Goal: Task Accomplishment & Management: Complete application form

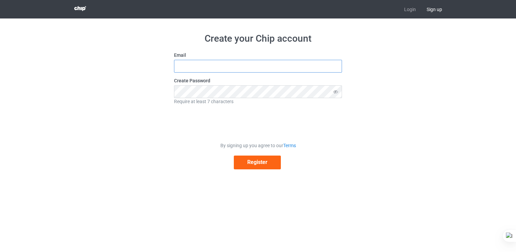
click at [330, 69] on input "text" at bounding box center [258, 66] width 168 height 13
click at [377, 70] on div "Create your Chip account Email Create Password Require at least 7 characters By…" at bounding box center [258, 100] width 378 height 165
click at [326, 65] on input "text" at bounding box center [258, 66] width 168 height 13
type input "[EMAIL_ADDRESS][DOMAIN_NAME]"
drag, startPoint x: 245, startPoint y: 65, endPoint x: 171, endPoint y: 73, distance: 74.6
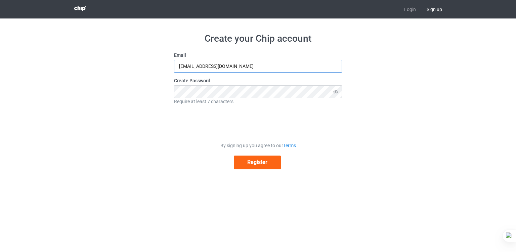
click at [171, 73] on div "Create your Chip account Email [EMAIL_ADDRESS][DOMAIN_NAME] Create Password Req…" at bounding box center [258, 100] width 378 height 165
click at [188, 65] on input "text" at bounding box center [258, 66] width 168 height 13
type input "[EMAIL_ADDRESS][DOMAIN_NAME]"
click at [238, 162] on button "Register" at bounding box center [257, 162] width 47 height 14
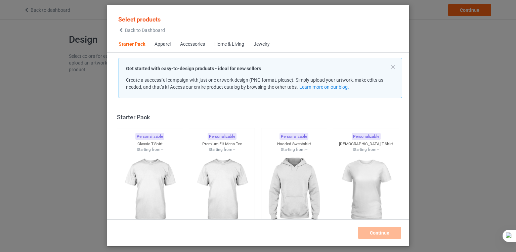
scroll to position [9, 0]
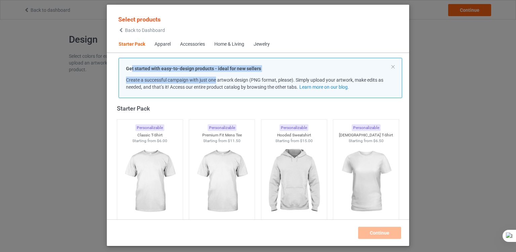
drag, startPoint x: 132, startPoint y: 72, endPoint x: 217, endPoint y: 79, distance: 85.6
click at [217, 79] on div "Get started with easy-to-design products - ideal for new sellers Create a succe…" at bounding box center [260, 78] width 269 height 26
drag, startPoint x: 217, startPoint y: 79, endPoint x: 186, endPoint y: 70, distance: 32.5
click at [186, 70] on strong "Get started with easy-to-design products - ideal for new sellers" at bounding box center [193, 68] width 135 height 5
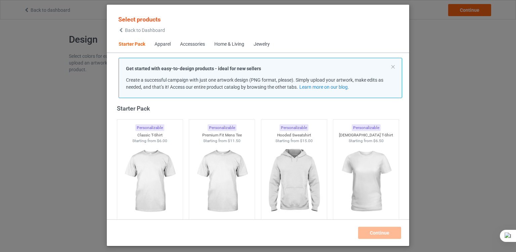
click at [247, 79] on span "Create a successful campaign with just one artwork design (PNG format, please).…" at bounding box center [254, 83] width 257 height 12
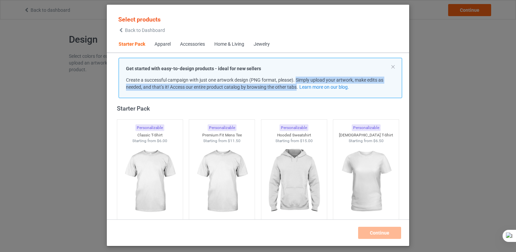
drag, startPoint x: 297, startPoint y: 79, endPoint x: 297, endPoint y: 87, distance: 7.8
click at [297, 87] on span "Create a successful campaign with just one artwork design (PNG format, please).…" at bounding box center [254, 83] width 257 height 12
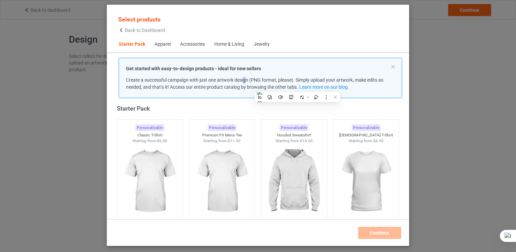
drag, startPoint x: 297, startPoint y: 87, endPoint x: 245, endPoint y: 80, distance: 52.2
click at [245, 80] on span "Create a successful campaign with just one artwork design (PNG format, please).…" at bounding box center [254, 83] width 257 height 12
click at [183, 74] on div "Get started with easy-to-design products - ideal for new sellers Create a succe…" at bounding box center [260, 78] width 269 height 26
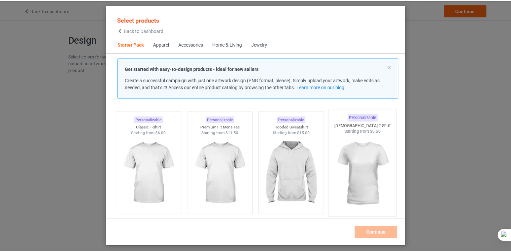
scroll to position [0, 0]
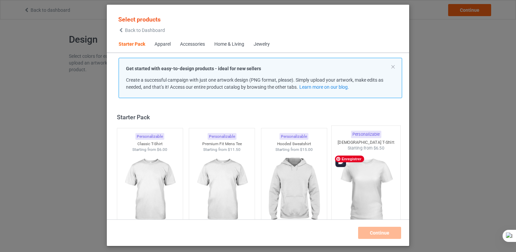
click at [365, 177] on img at bounding box center [365, 190] width 63 height 79
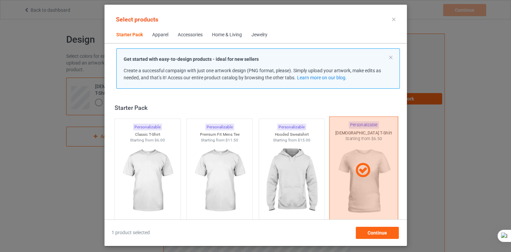
scroll to position [47, 0]
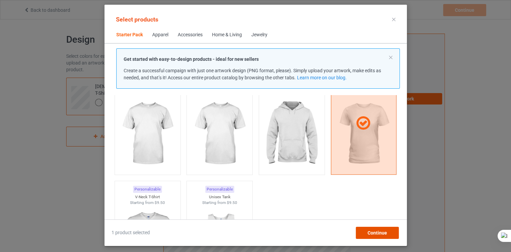
click at [369, 231] on span "Continue" at bounding box center [376, 232] width 19 height 5
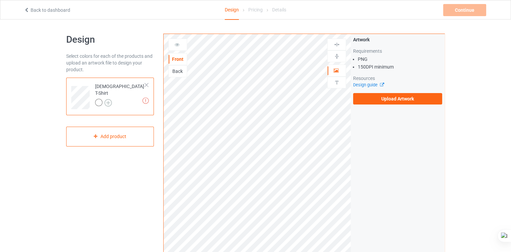
click at [109, 99] on img at bounding box center [107, 102] width 7 height 7
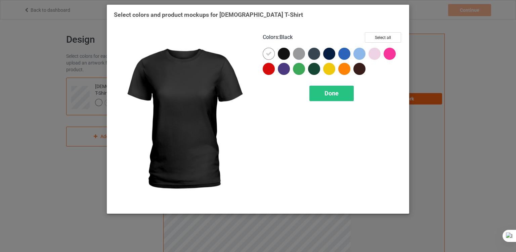
click at [285, 56] on div at bounding box center [284, 54] width 12 height 12
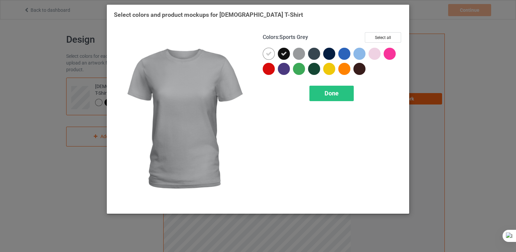
click at [299, 55] on div at bounding box center [299, 54] width 12 height 12
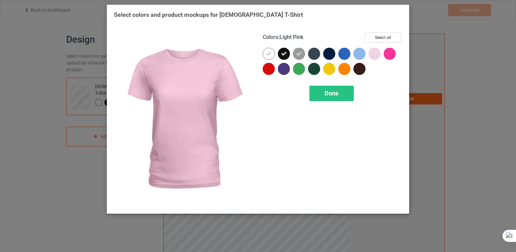
click at [376, 57] on div at bounding box center [374, 54] width 12 height 12
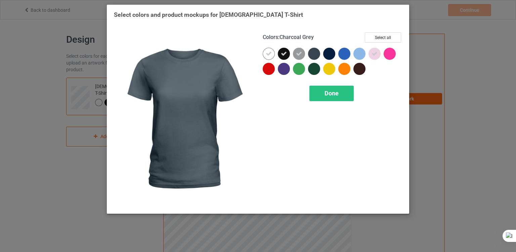
click at [316, 55] on div at bounding box center [314, 54] width 12 height 12
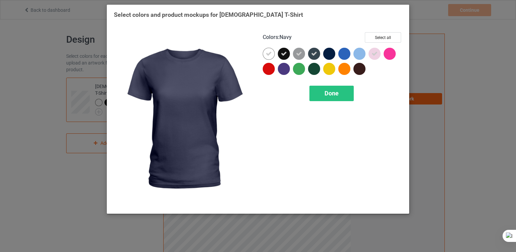
click at [325, 57] on div at bounding box center [329, 54] width 12 height 12
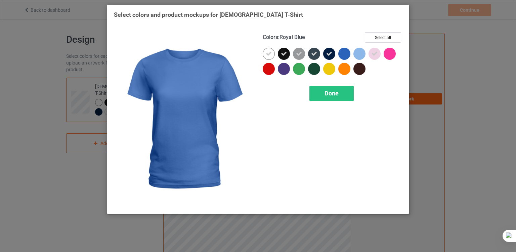
click at [338, 55] on div at bounding box center [345, 55] width 15 height 15
click at [344, 55] on icon at bounding box center [344, 54] width 6 height 6
click at [349, 53] on div at bounding box center [344, 54] width 12 height 12
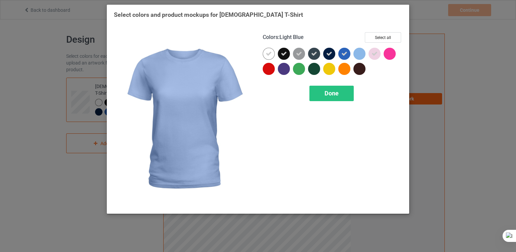
click at [355, 53] on div at bounding box center [359, 54] width 12 height 12
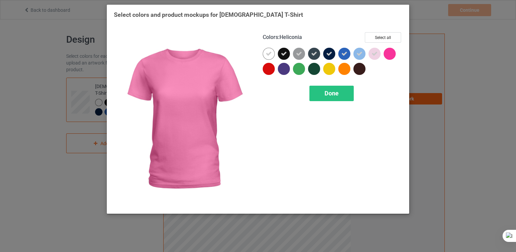
click at [388, 56] on div at bounding box center [390, 54] width 12 height 12
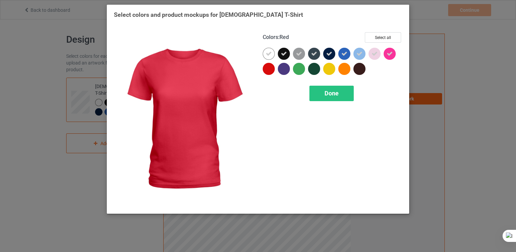
click at [266, 71] on div at bounding box center [269, 69] width 12 height 12
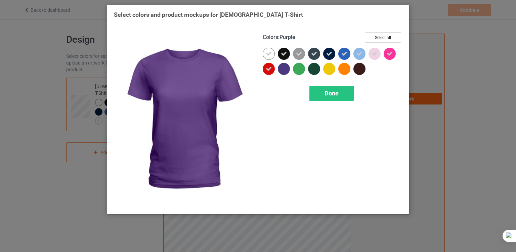
click at [281, 71] on div at bounding box center [284, 69] width 12 height 12
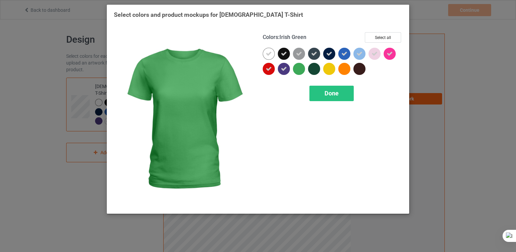
click at [299, 70] on div at bounding box center [299, 69] width 12 height 12
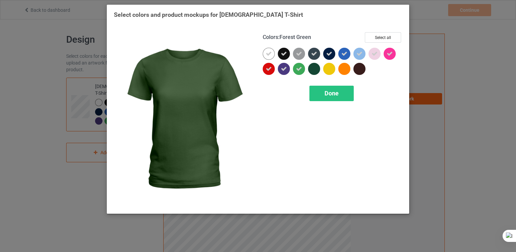
click at [316, 70] on div at bounding box center [314, 69] width 12 height 12
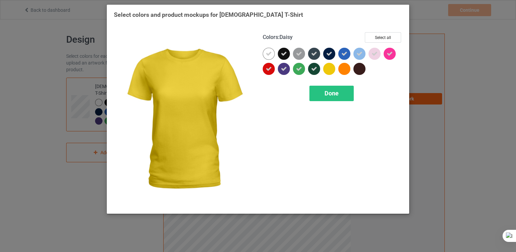
click at [329, 71] on div at bounding box center [329, 69] width 12 height 12
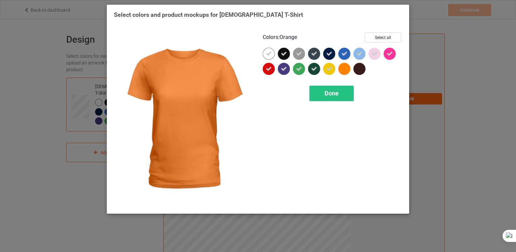
click at [345, 71] on div at bounding box center [344, 69] width 12 height 12
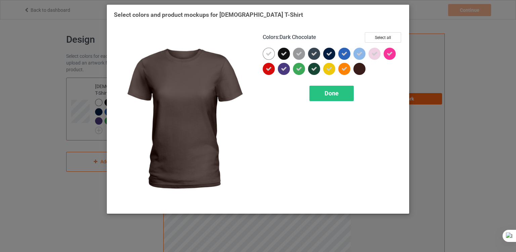
click at [358, 72] on div at bounding box center [359, 69] width 12 height 12
click at [344, 92] on div "Done" at bounding box center [331, 93] width 44 height 15
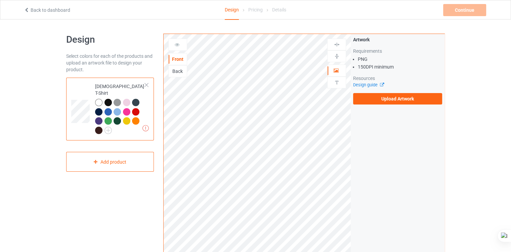
click at [182, 71] on div "Back" at bounding box center [178, 71] width 18 height 7
click at [179, 60] on div "Front" at bounding box center [178, 59] width 18 height 7
click at [338, 70] on icon at bounding box center [336, 69] width 6 height 5
click at [360, 166] on div "Artwork Requirements PNG 150 DPI minimum Resources Design guide Upload Artwork" at bounding box center [398, 161] width 94 height 255
click at [391, 100] on label "Upload Artwork" at bounding box center [397, 98] width 89 height 11
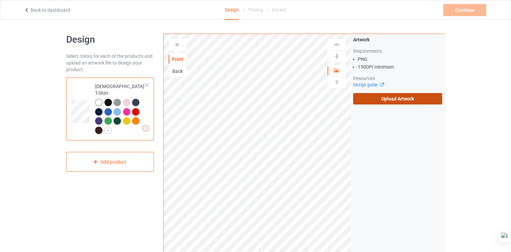
click at [0, 0] on input "Upload Artwork" at bounding box center [0, 0] width 0 height 0
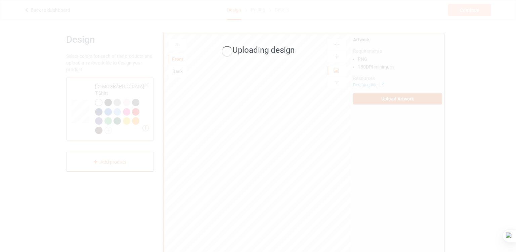
click at [247, 127] on div "Uploading design" at bounding box center [258, 126] width 516 height 252
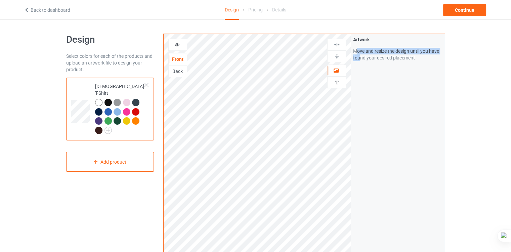
click at [346, 73] on div "Front Back Artwork Personalized text Artwork Move and resize the design until y…" at bounding box center [303, 162] width 281 height 256
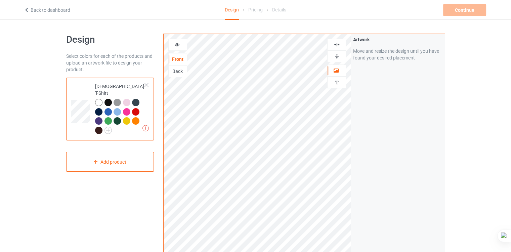
click at [106, 99] on div at bounding box center [107, 102] width 7 height 7
click at [116, 99] on div at bounding box center [117, 102] width 7 height 7
click at [120, 108] on div at bounding box center [117, 111] width 7 height 7
click at [117, 108] on div at bounding box center [117, 111] width 7 height 7
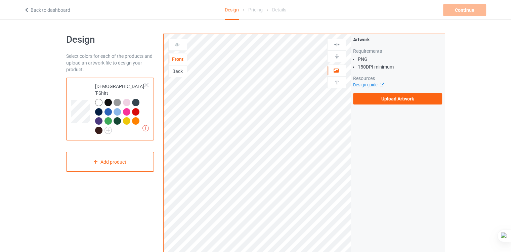
click at [321, 27] on div "Design Select colors for each of the products and upload an artwork file to des…" at bounding box center [255, 226] width 378 height 415
click at [376, 97] on label "Upload Artwork" at bounding box center [397, 98] width 89 height 11
click at [0, 0] on input "Upload Artwork" at bounding box center [0, 0] width 0 height 0
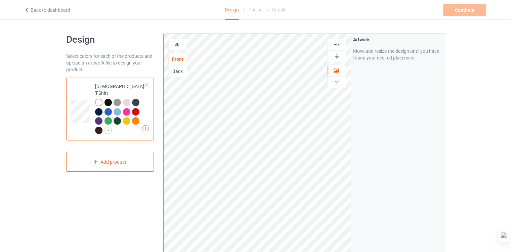
click at [98, 99] on div at bounding box center [98, 102] width 7 height 7
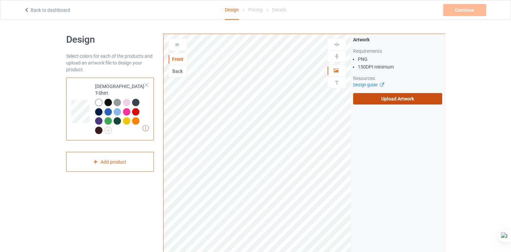
click at [386, 101] on label "Upload Artwork" at bounding box center [397, 98] width 89 height 11
click at [0, 0] on input "Upload Artwork" at bounding box center [0, 0] width 0 height 0
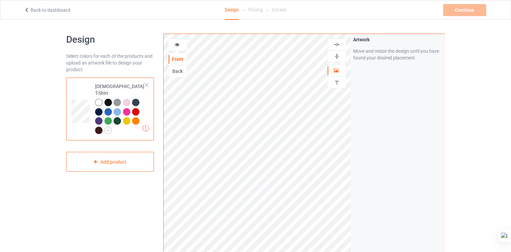
click at [110, 108] on div at bounding box center [107, 111] width 7 height 7
click at [119, 108] on div at bounding box center [117, 111] width 7 height 7
click at [177, 41] on div at bounding box center [178, 44] width 18 height 7
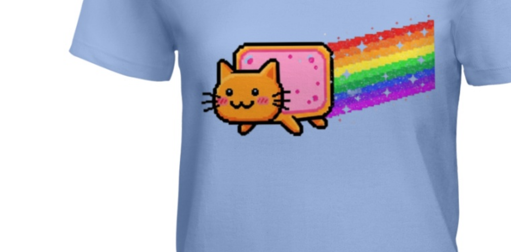
scroll to position [29, 0]
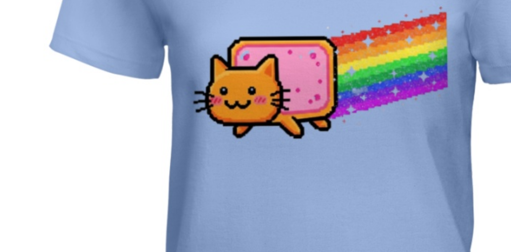
click at [249, 128] on img at bounding box center [303, 122] width 187 height 234
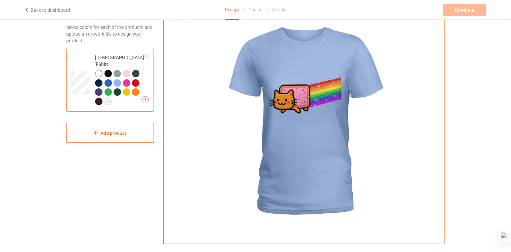
click at [109, 70] on div at bounding box center [107, 73] width 7 height 7
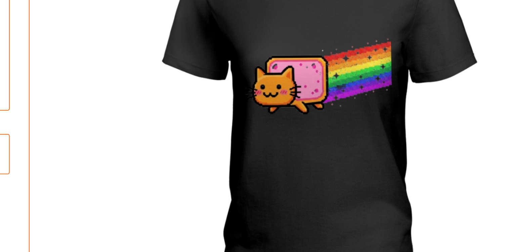
scroll to position [29, 0]
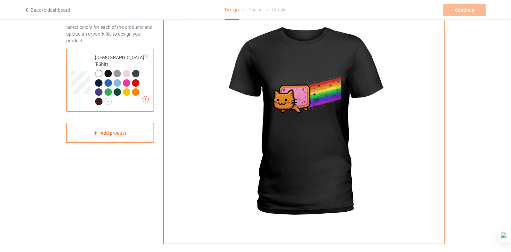
click at [108, 88] on div at bounding box center [107, 91] width 7 height 7
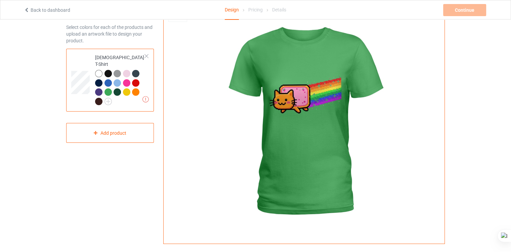
click at [120, 88] on div at bounding box center [117, 91] width 7 height 7
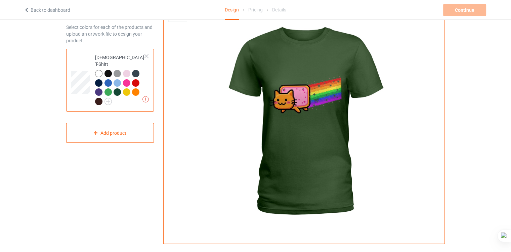
click at [99, 70] on div at bounding box center [98, 73] width 7 height 7
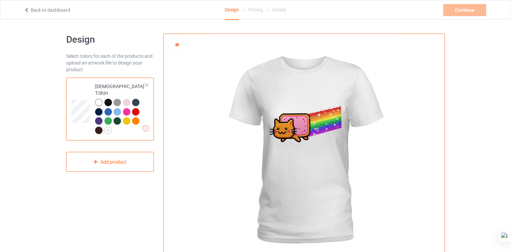
click at [178, 45] on icon at bounding box center [177, 43] width 6 height 5
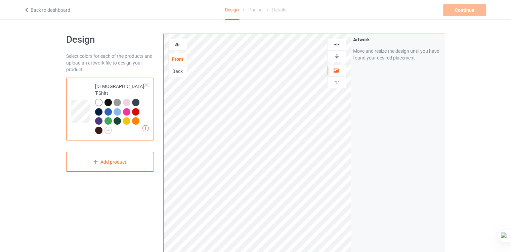
click at [172, 47] on div at bounding box center [178, 44] width 18 height 7
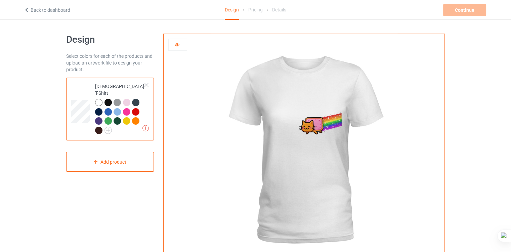
click at [183, 46] on div at bounding box center [178, 44] width 18 height 7
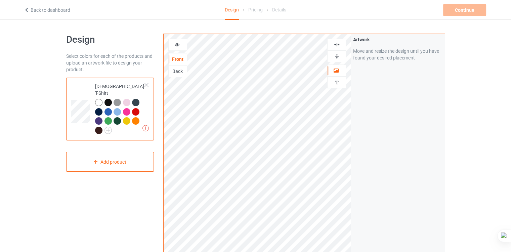
click at [177, 50] on div at bounding box center [177, 45] width 19 height 12
click at [177, 45] on icon at bounding box center [177, 43] width 6 height 5
